Goal: Task Accomplishment & Management: Manage account settings

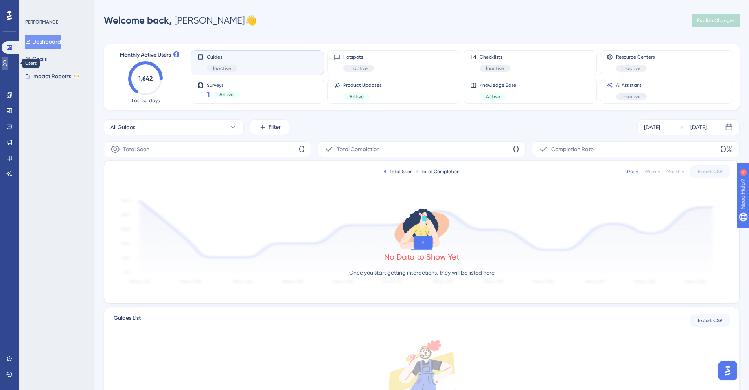
click at [8, 60] on link at bounding box center [5, 63] width 6 height 13
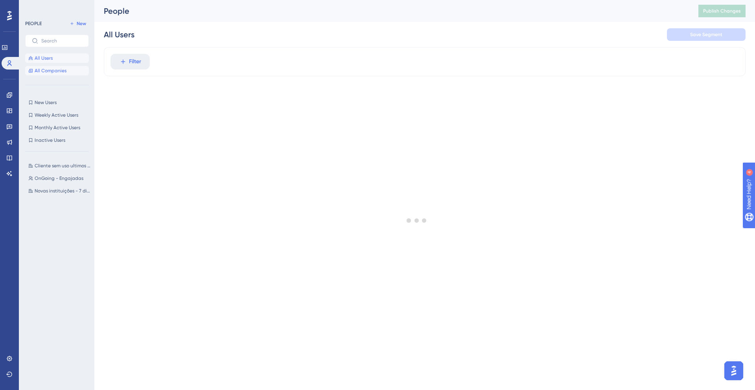
click at [36, 71] on span "All Companies" at bounding box center [51, 71] width 32 height 6
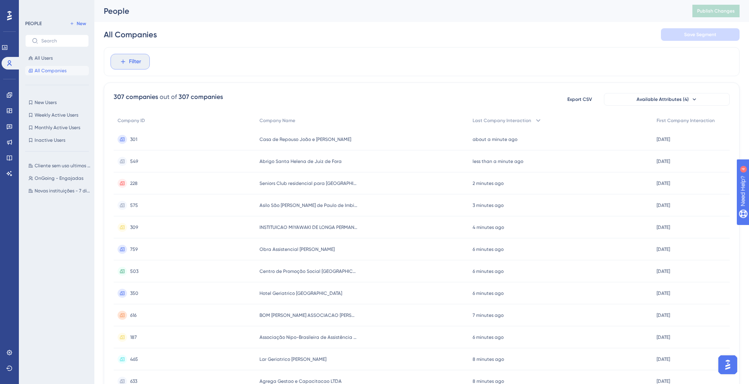
click at [135, 60] on span "Filter" at bounding box center [135, 61] width 12 height 9
click at [173, 166] on span "Last Company Interaction" at bounding box center [154, 167] width 65 height 9
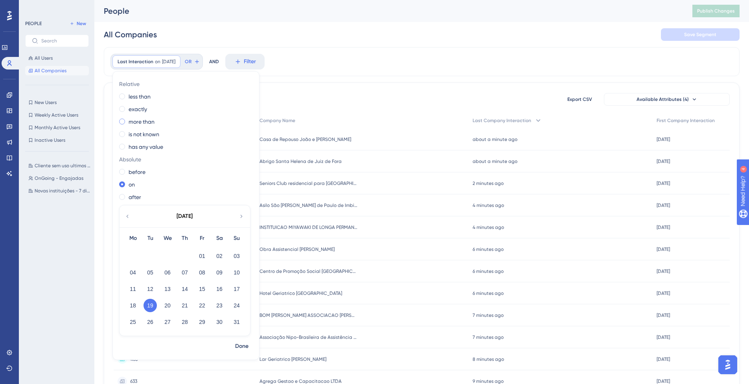
click at [132, 121] on label "more than" at bounding box center [142, 121] width 26 height 9
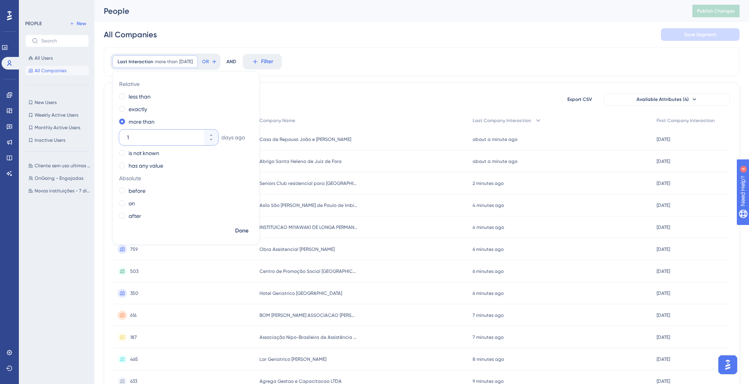
click at [147, 136] on input "1" at bounding box center [164, 137] width 75 height 9
click at [127, 192] on div "before" at bounding box center [184, 190] width 131 height 9
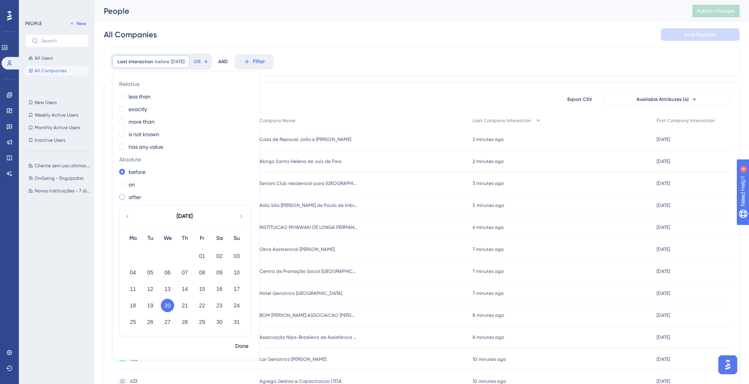
click at [123, 197] on span at bounding box center [122, 197] width 6 height 6
click at [127, 195] on input "radio" at bounding box center [127, 195] width 0 height 0
click at [121, 173] on span at bounding box center [122, 172] width 6 height 6
click at [127, 170] on input "radio" at bounding box center [127, 170] width 0 height 0
click at [196, 254] on button "01" at bounding box center [201, 256] width 13 height 13
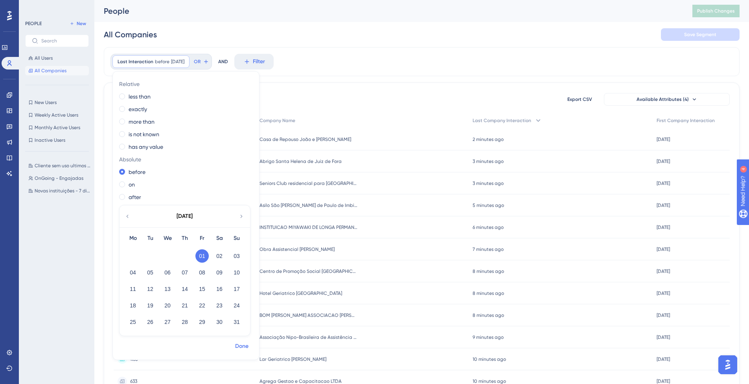
click at [241, 347] on span "Done" at bounding box center [241, 346] width 13 height 9
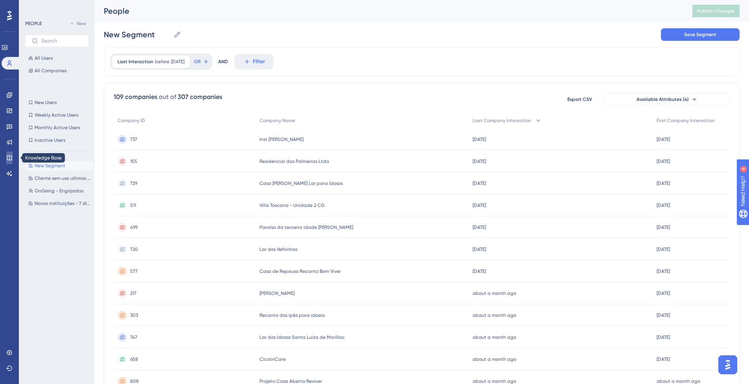
click at [9, 157] on icon at bounding box center [9, 158] width 6 height 6
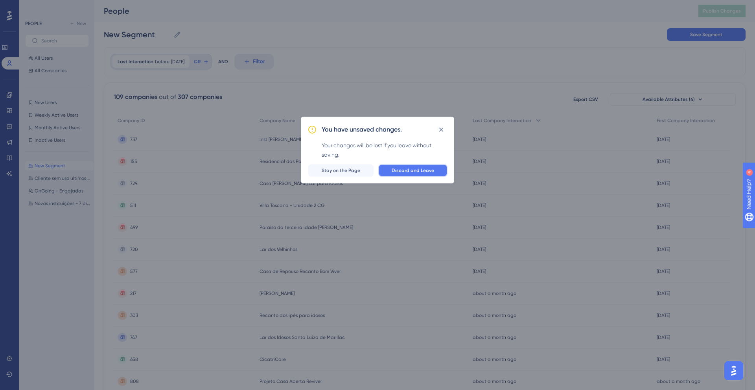
click at [386, 175] on button "Discard and Leave" at bounding box center [412, 170] width 69 height 13
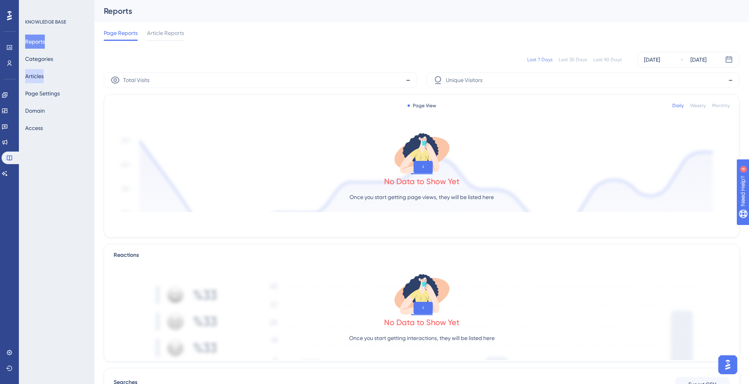
click at [43, 75] on button "Articles" at bounding box center [34, 76] width 18 height 14
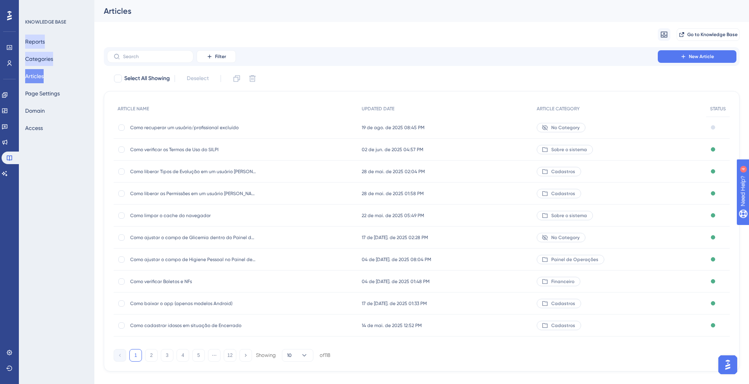
drag, startPoint x: 37, startPoint y: 59, endPoint x: 45, endPoint y: 40, distance: 20.6
click at [37, 59] on button "Categories" at bounding box center [39, 59] width 28 height 14
click at [45, 40] on button "Reports" at bounding box center [35, 42] width 20 height 14
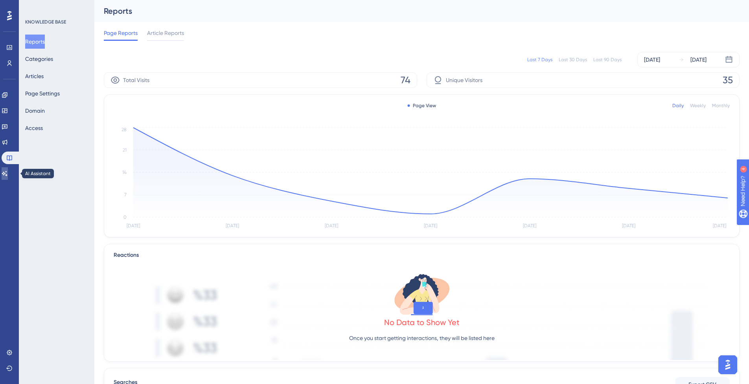
click at [8, 170] on link at bounding box center [5, 173] width 6 height 13
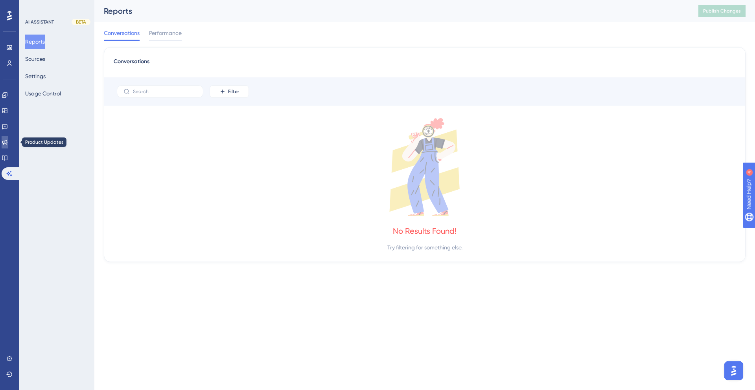
click at [8, 138] on link at bounding box center [5, 142] width 6 height 13
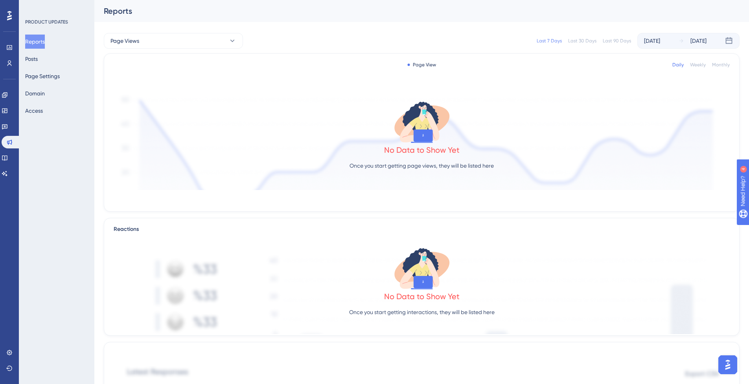
click at [48, 61] on div "Reports Posts Page Settings Domain Access" at bounding box center [57, 76] width 64 height 83
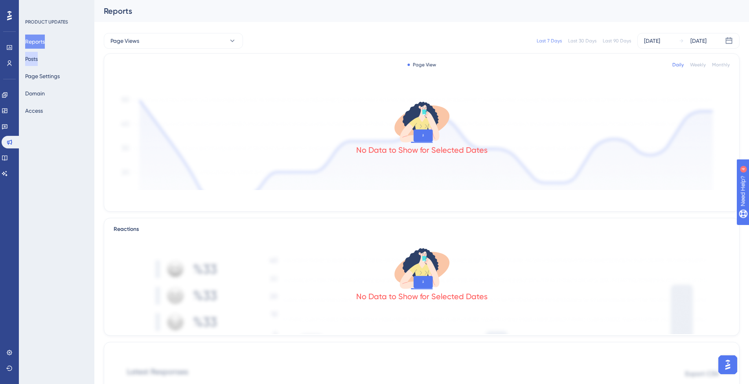
click at [38, 57] on button "Posts" at bounding box center [31, 59] width 13 height 14
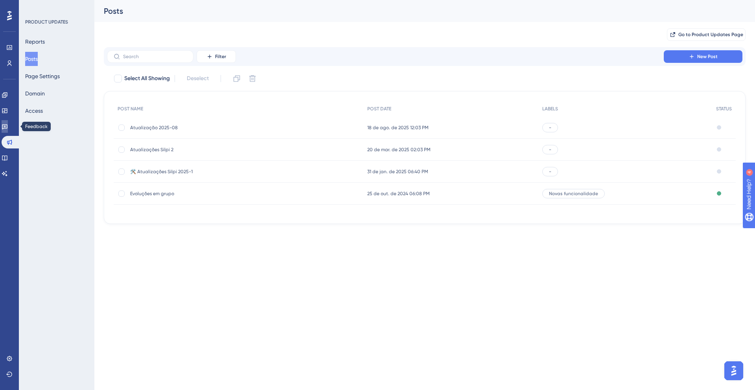
click at [8, 127] on link at bounding box center [5, 126] width 6 height 13
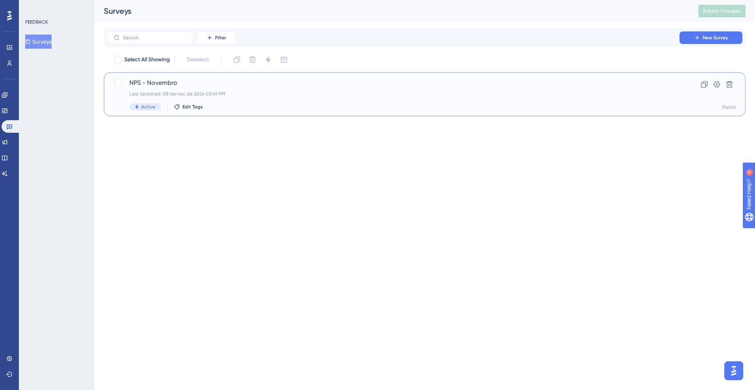
click at [322, 80] on span "NPS - Novembro" at bounding box center [393, 82] width 528 height 9
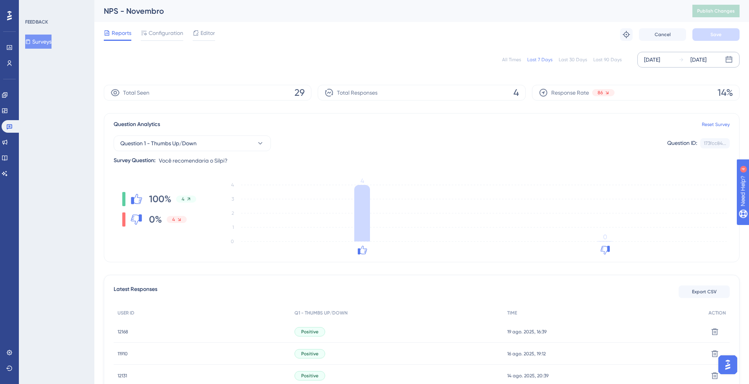
click at [658, 61] on div "[DATE]" at bounding box center [652, 59] width 16 height 9
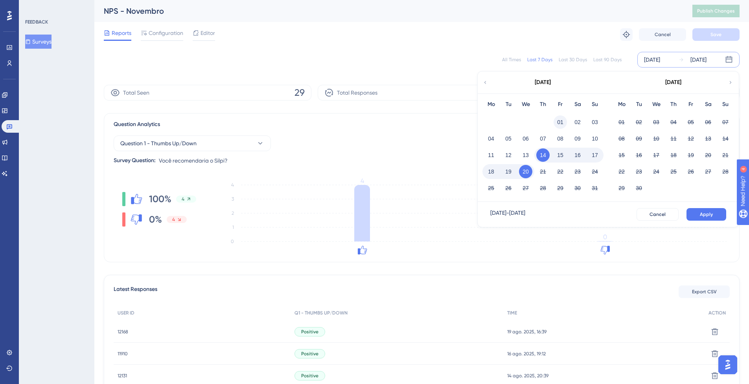
click at [563, 120] on button "01" at bounding box center [560, 122] width 13 height 13
click at [696, 218] on button "Apply" at bounding box center [706, 214] width 40 height 13
click at [697, 213] on icon "0 1 2 3 4 4 0" at bounding box center [471, 217] width 515 height 79
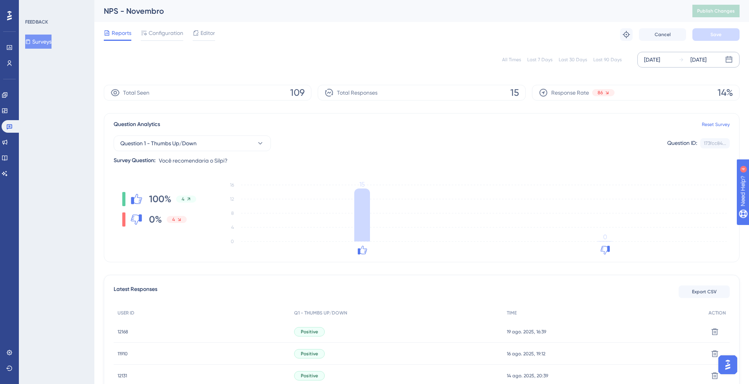
click at [670, 66] on div "[DATE] [DATE]" at bounding box center [688, 60] width 102 height 16
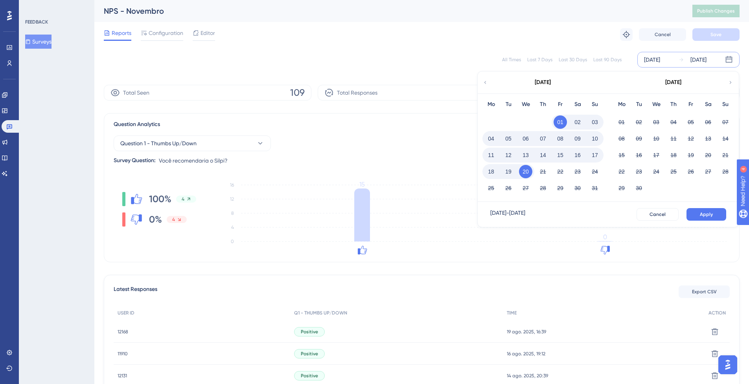
click at [489, 85] on div "[DATE]" at bounding box center [543, 83] width 130 height 22
click at [486, 83] on icon at bounding box center [485, 82] width 6 height 7
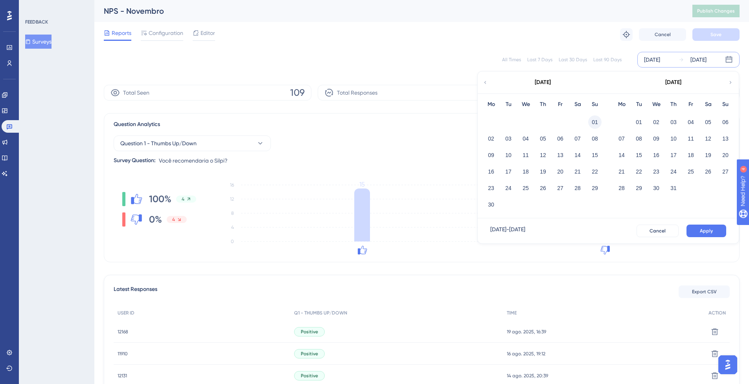
click at [599, 123] on button "01" at bounding box center [594, 122] width 13 height 13
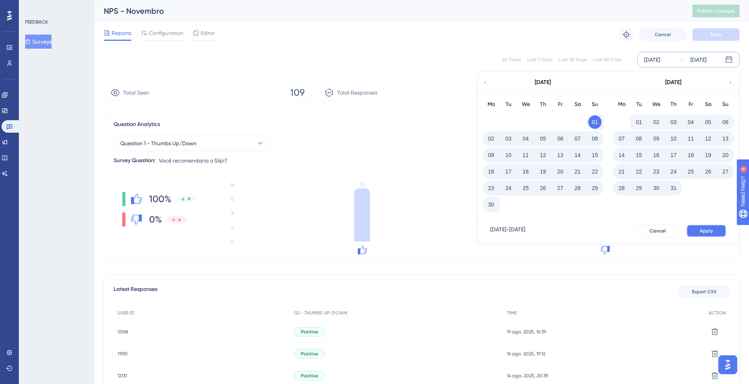
click at [716, 235] on button "Apply" at bounding box center [706, 231] width 40 height 13
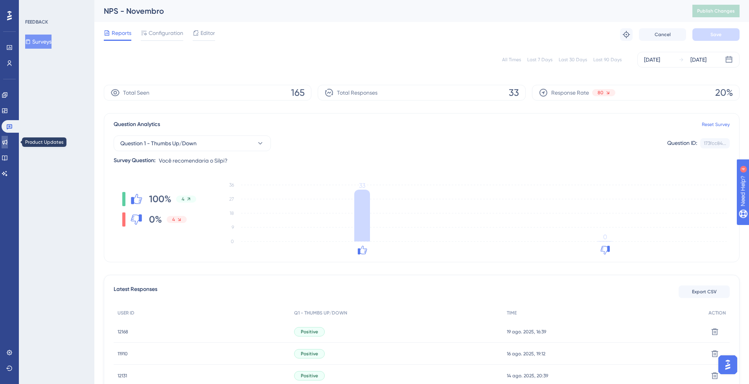
click at [7, 145] on icon at bounding box center [4, 142] width 5 height 5
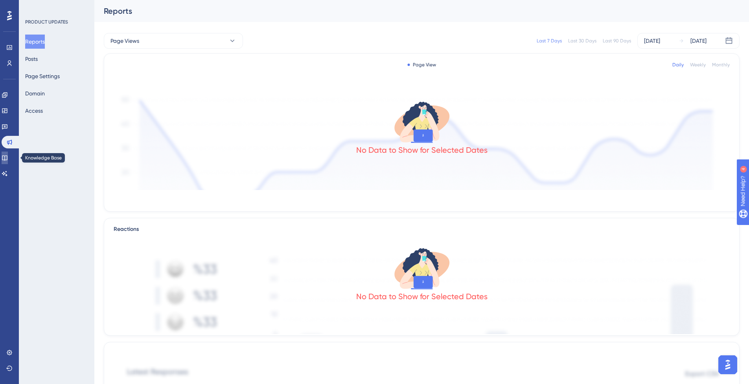
click at [8, 163] on link at bounding box center [5, 158] width 6 height 13
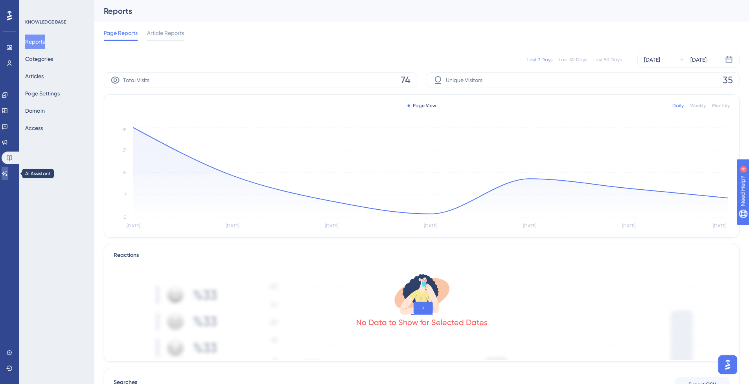
click at [6, 175] on icon at bounding box center [5, 174] width 6 height 6
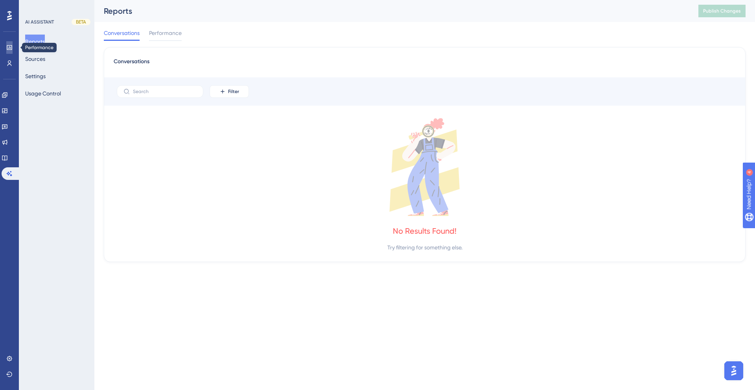
click at [10, 47] on icon at bounding box center [9, 47] width 6 height 6
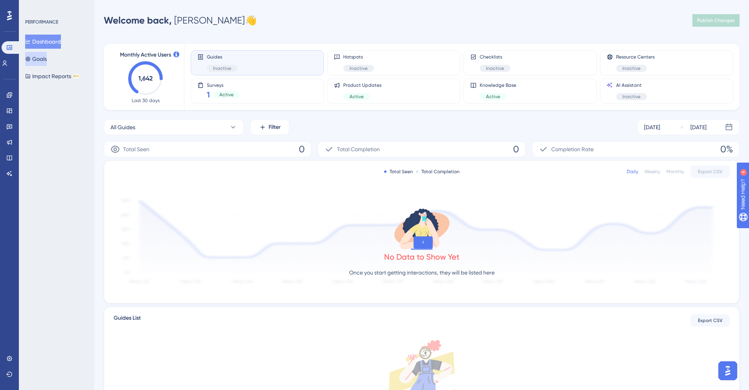
click at [47, 59] on button "Goals" at bounding box center [36, 59] width 22 height 14
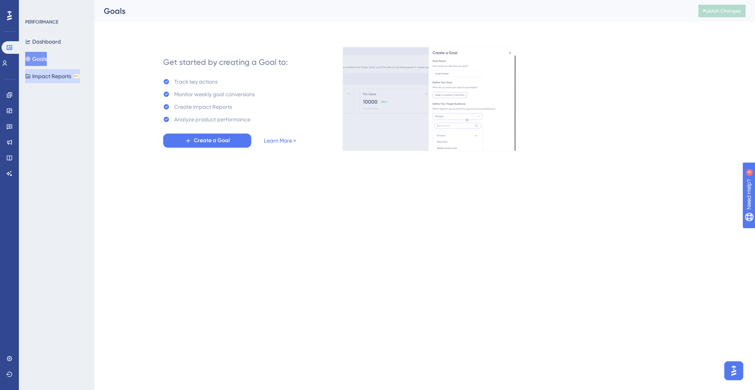
click at [50, 75] on button "Impact Reports BETA" at bounding box center [52, 76] width 55 height 14
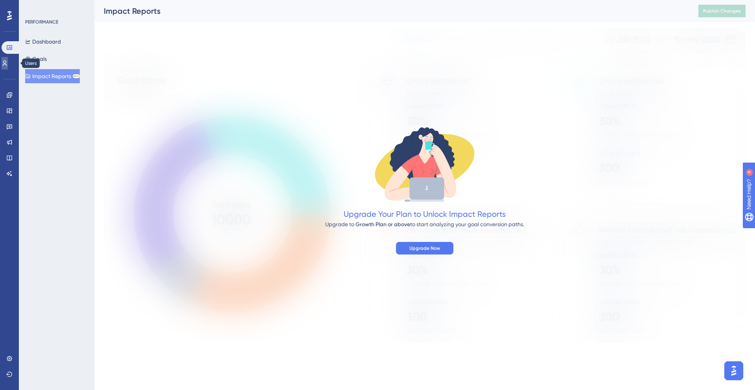
click at [6, 58] on link at bounding box center [5, 63] width 6 height 13
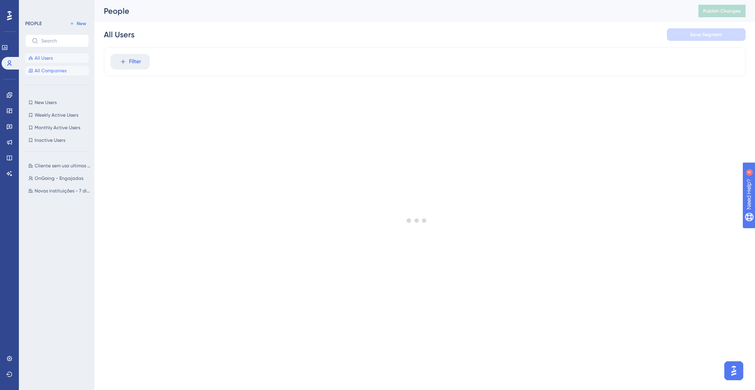
click at [68, 68] on button "All Companies" at bounding box center [57, 70] width 64 height 9
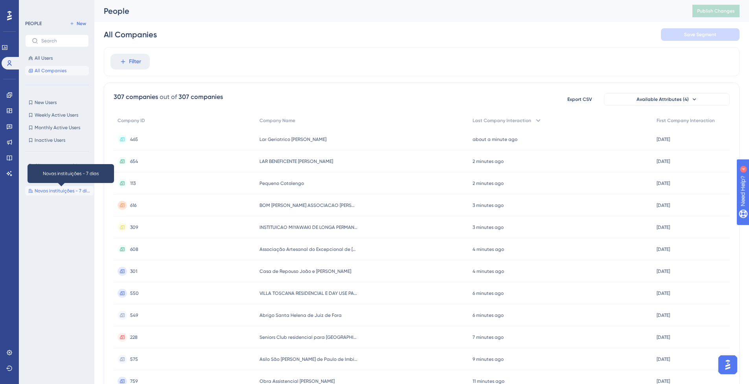
click at [42, 190] on span "Novas instituições - 7 dias" at bounding box center [63, 191] width 56 height 6
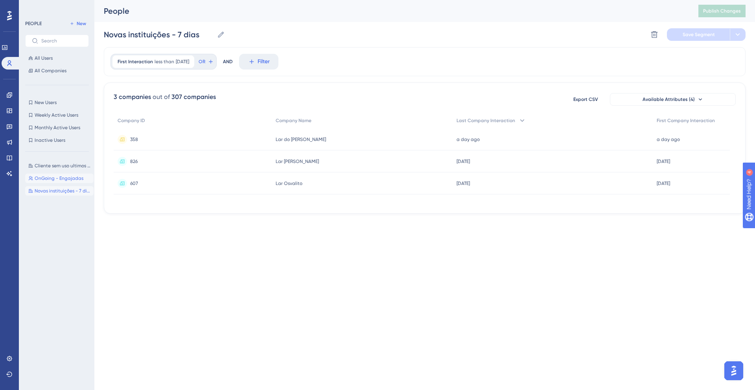
click at [58, 178] on span "OnGoing - Engajadas" at bounding box center [59, 178] width 49 height 6
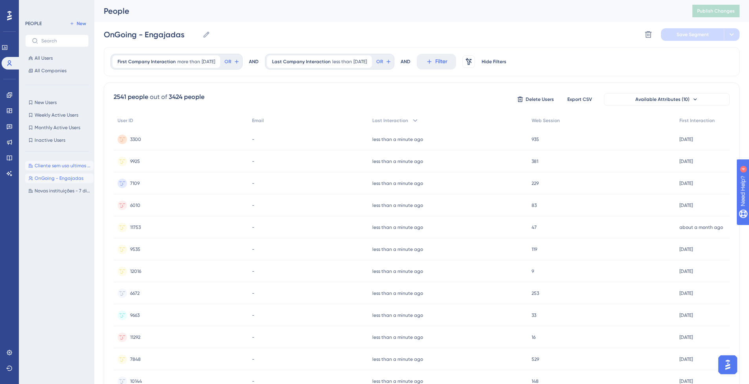
click at [61, 169] on span "Cliente sem uso ultimos 7 dias" at bounding box center [63, 166] width 56 height 6
type input "Cliente sem uso ultimos 7 dias"
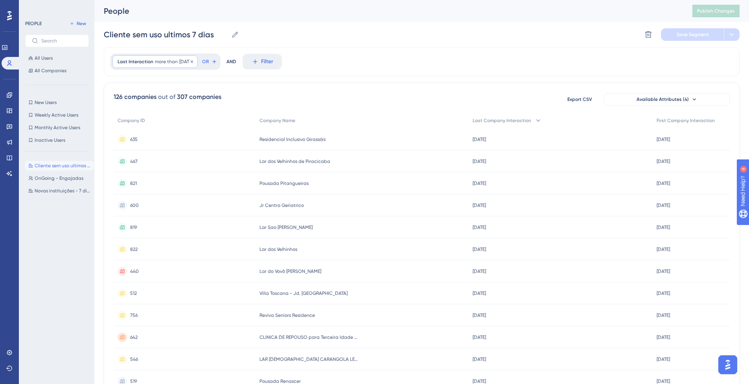
click at [153, 61] on div "Last Interaction more than [DATE] [DATE] Remove" at bounding box center [154, 61] width 85 height 13
type input "50"
click at [234, 231] on button "Done" at bounding box center [242, 231] width 22 height 14
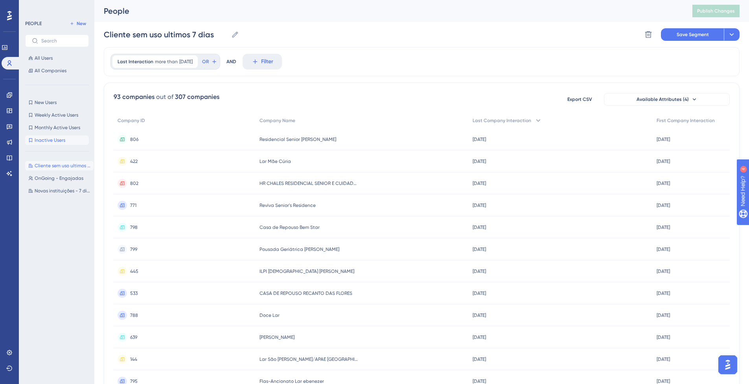
click at [42, 142] on span "Inactive Users" at bounding box center [50, 140] width 31 height 6
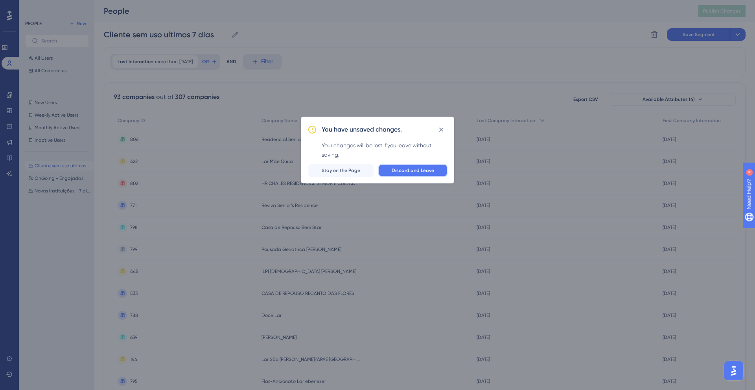
click at [382, 172] on button "Discard and Leave" at bounding box center [412, 170] width 69 height 13
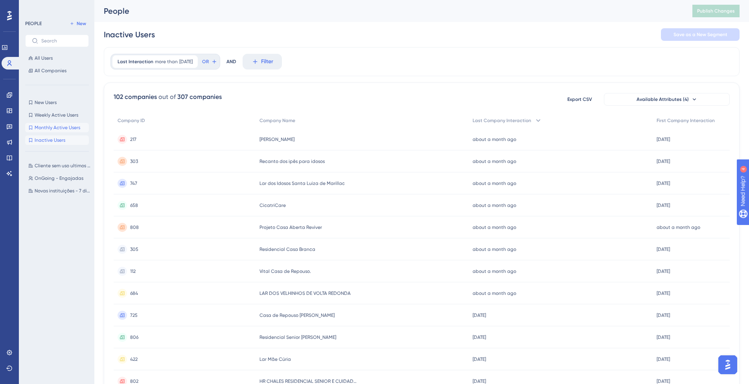
click at [46, 125] on span "Monthly Active Users" at bounding box center [58, 128] width 46 height 6
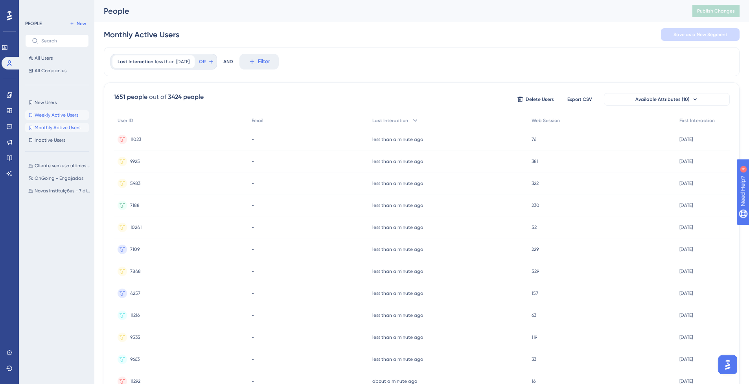
click at [63, 118] on span "Weekly Active Users" at bounding box center [57, 115] width 44 height 6
click at [49, 103] on span "New Users" at bounding box center [46, 102] width 22 height 6
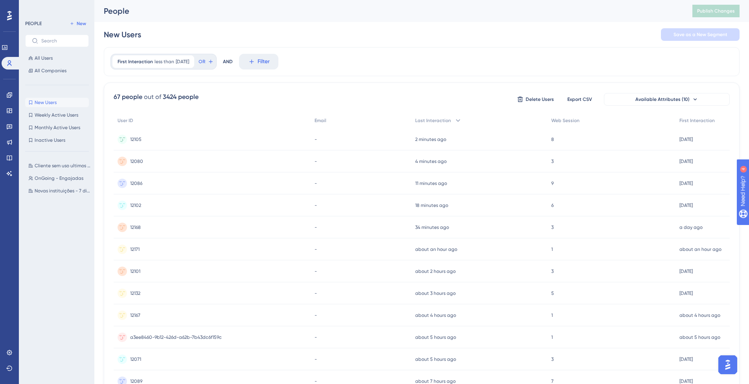
click at [52, 79] on div "PEOPLE New All Users All Companies New Users New Users Weekly Active Users Week…" at bounding box center [57, 194] width 64 height 351
click at [51, 75] on button "All Companies" at bounding box center [57, 70] width 64 height 9
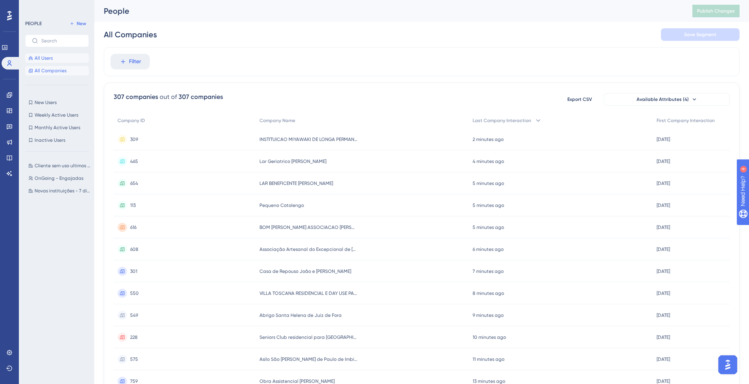
click at [59, 59] on button "All Users" at bounding box center [57, 57] width 64 height 9
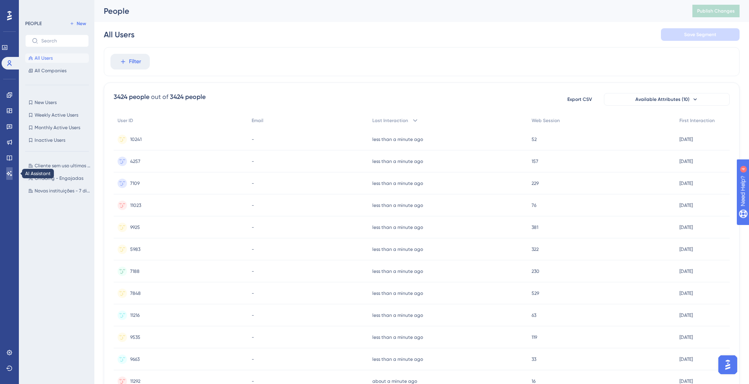
click at [6, 169] on link at bounding box center [9, 173] width 6 height 13
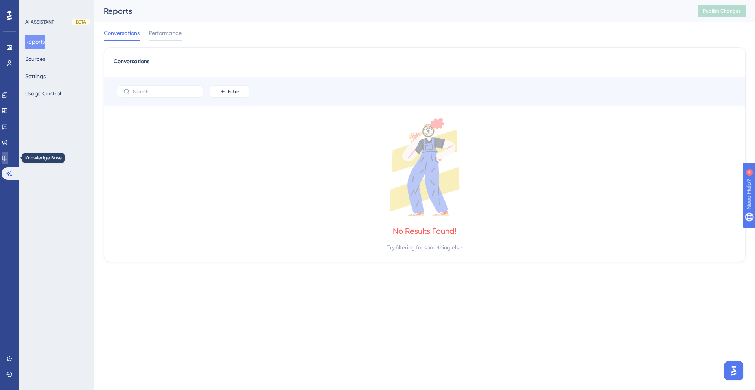
click at [7, 160] on icon at bounding box center [4, 158] width 5 height 5
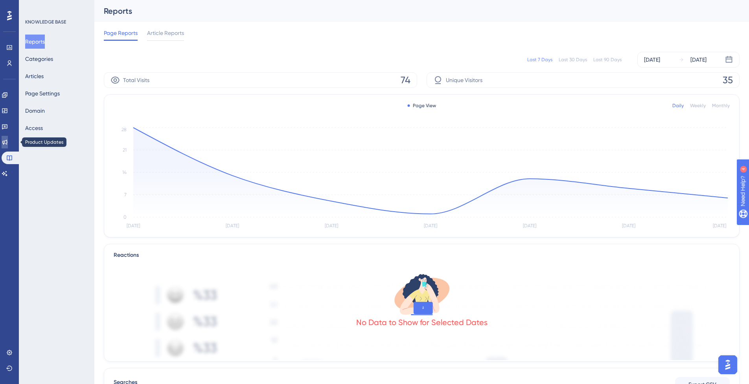
click at [8, 142] on icon at bounding box center [5, 142] width 6 height 6
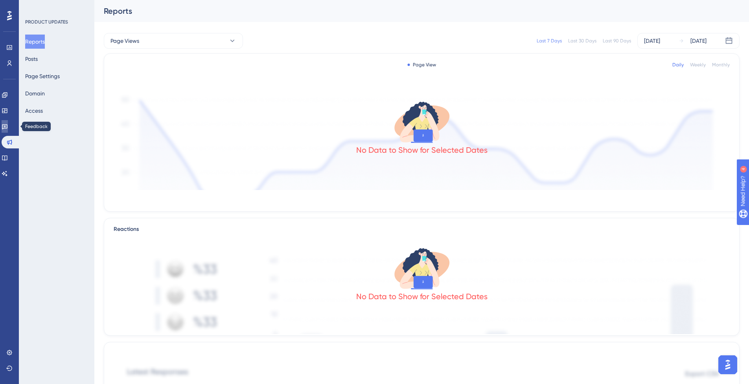
click at [7, 124] on icon at bounding box center [5, 126] width 6 height 6
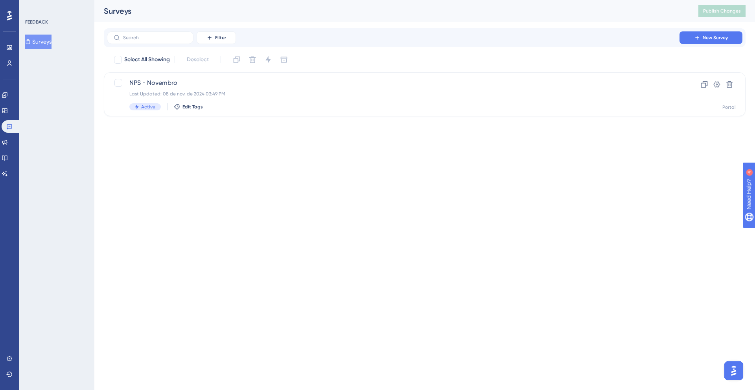
click at [11, 103] on div "Engagement Widgets Feedback Product Updates Knowledge Base AI Assistant" at bounding box center [10, 134] width 16 height 91
click at [8, 108] on icon at bounding box center [5, 111] width 6 height 6
click at [8, 97] on icon at bounding box center [5, 95] width 6 height 6
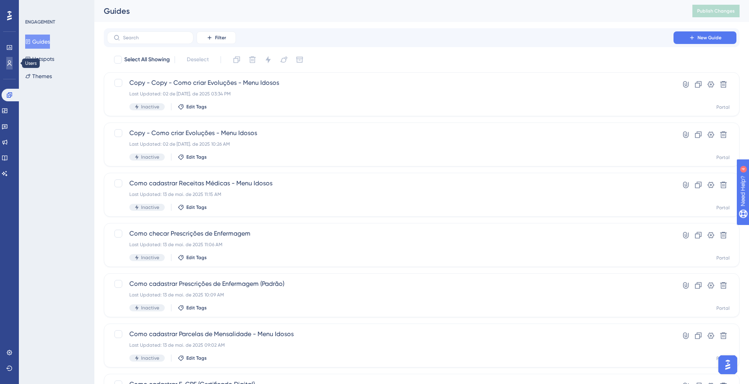
click at [6, 61] on link at bounding box center [9, 63] width 6 height 13
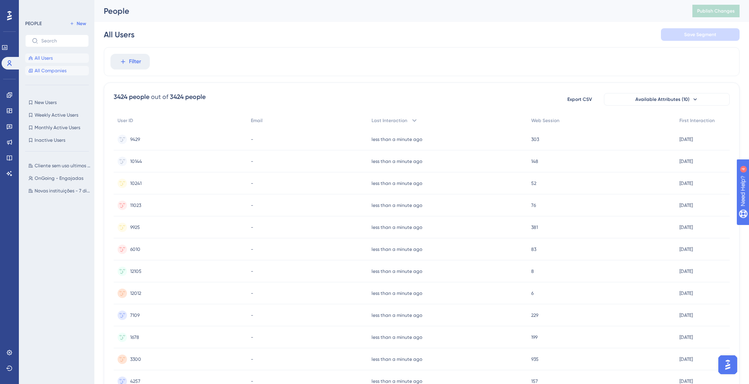
click at [46, 66] on button "All Companies" at bounding box center [57, 70] width 64 height 9
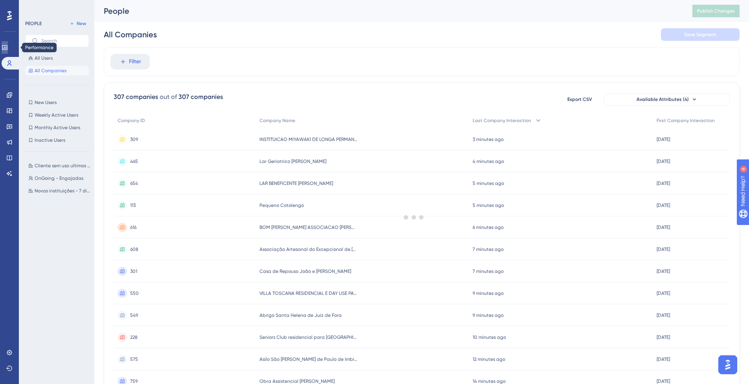
click at [7, 42] on link at bounding box center [5, 47] width 6 height 13
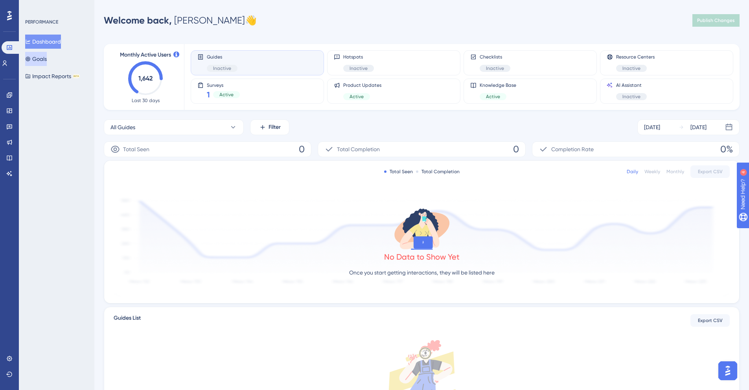
click at [37, 58] on button "Goals" at bounding box center [36, 59] width 22 height 14
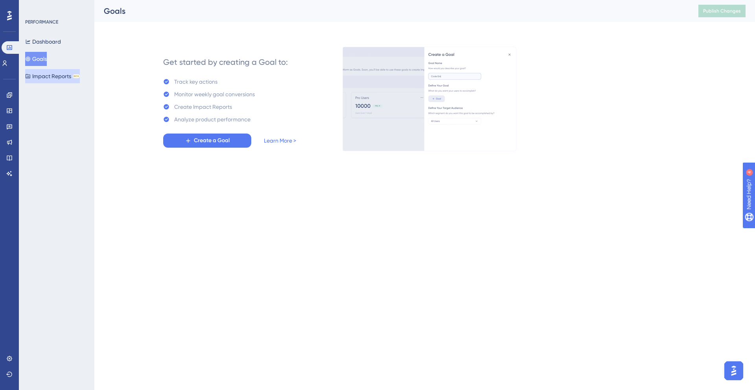
click at [50, 70] on button "Impact Reports BETA" at bounding box center [52, 76] width 55 height 14
